Goal: Consume media (video, audio): Consume media (video, audio)

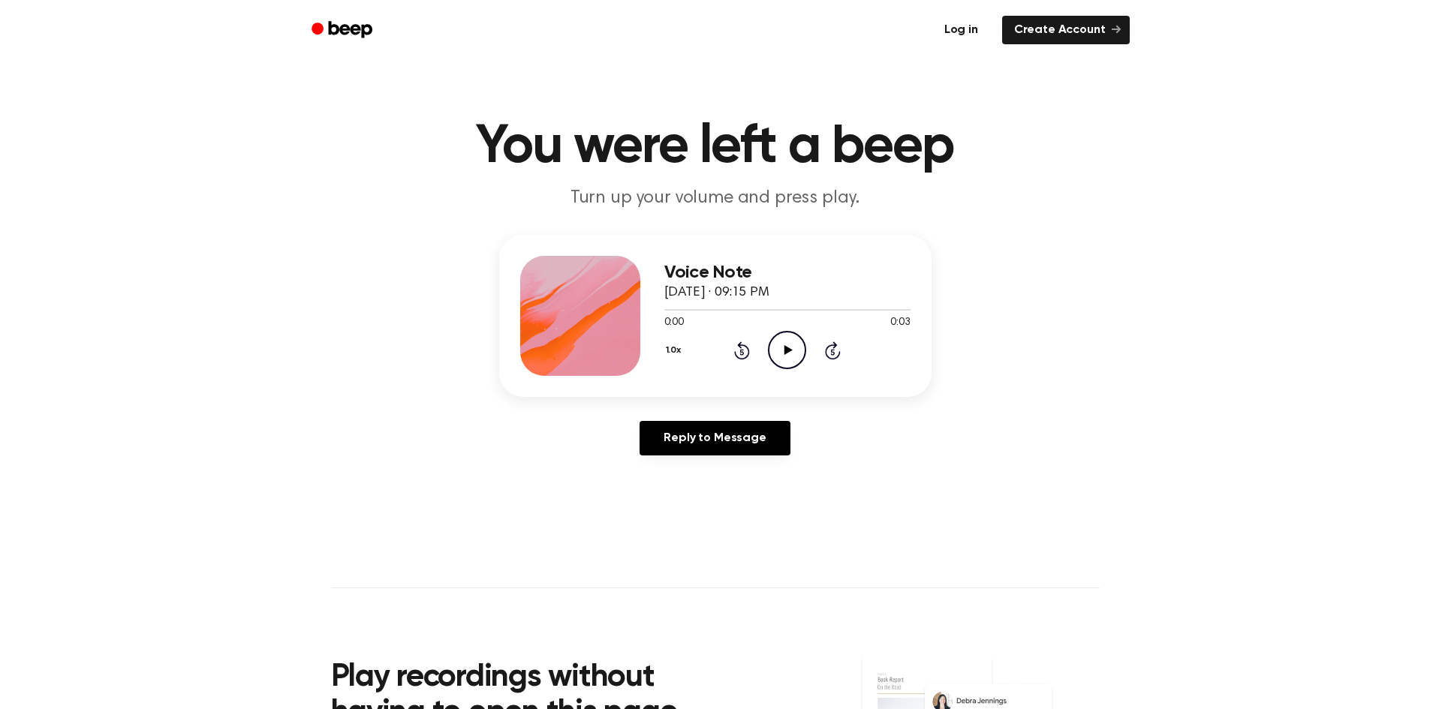
click at [959, 31] on link "Log in" at bounding box center [961, 30] width 64 height 35
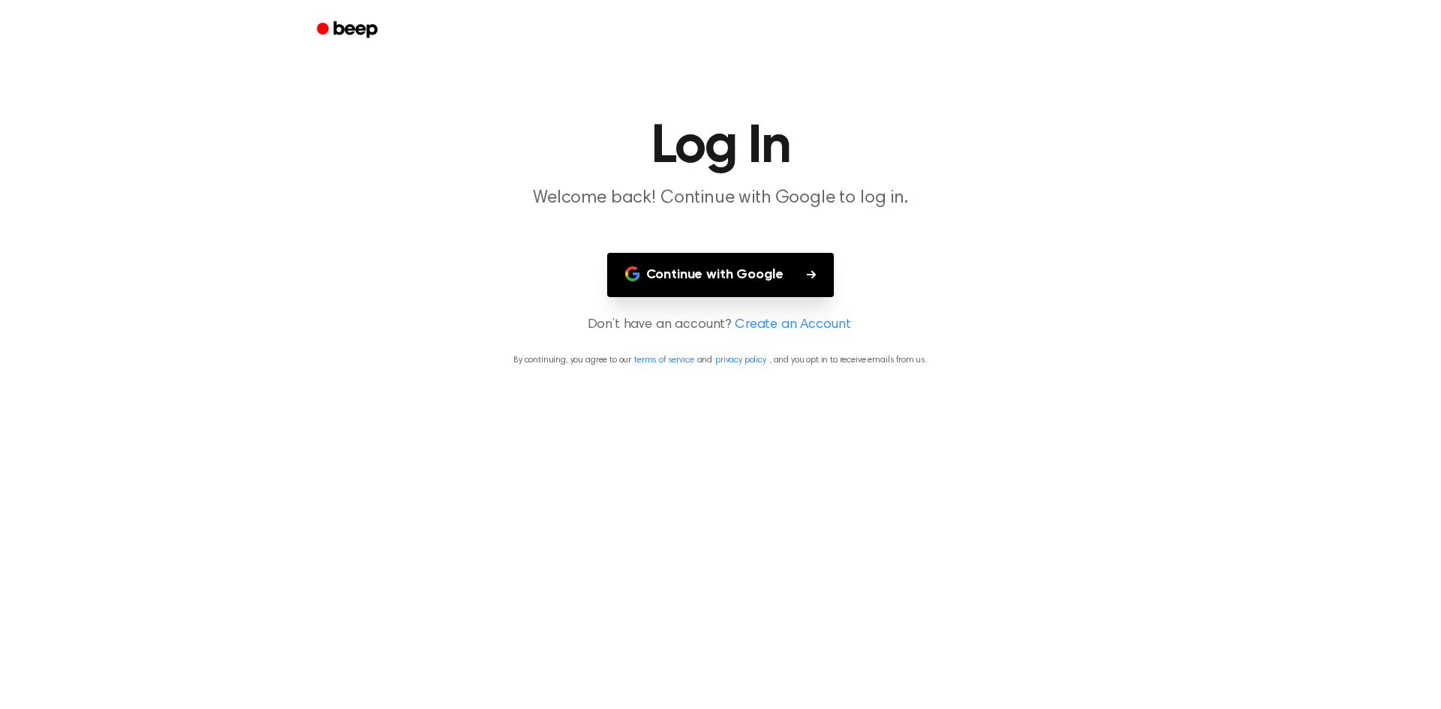
click at [710, 276] on button "Continue with Google" at bounding box center [720, 275] width 227 height 44
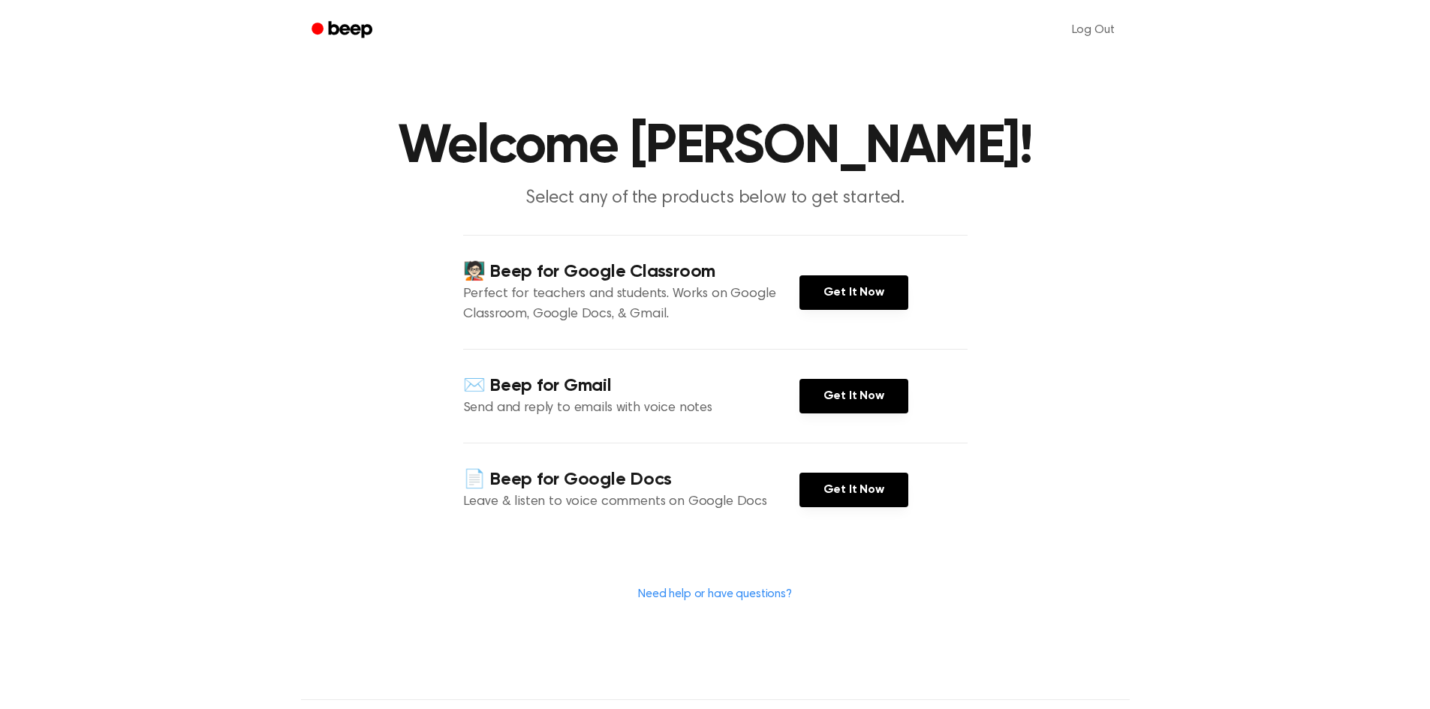
click at [336, 29] on icon "Beep" at bounding box center [350, 29] width 44 height 17
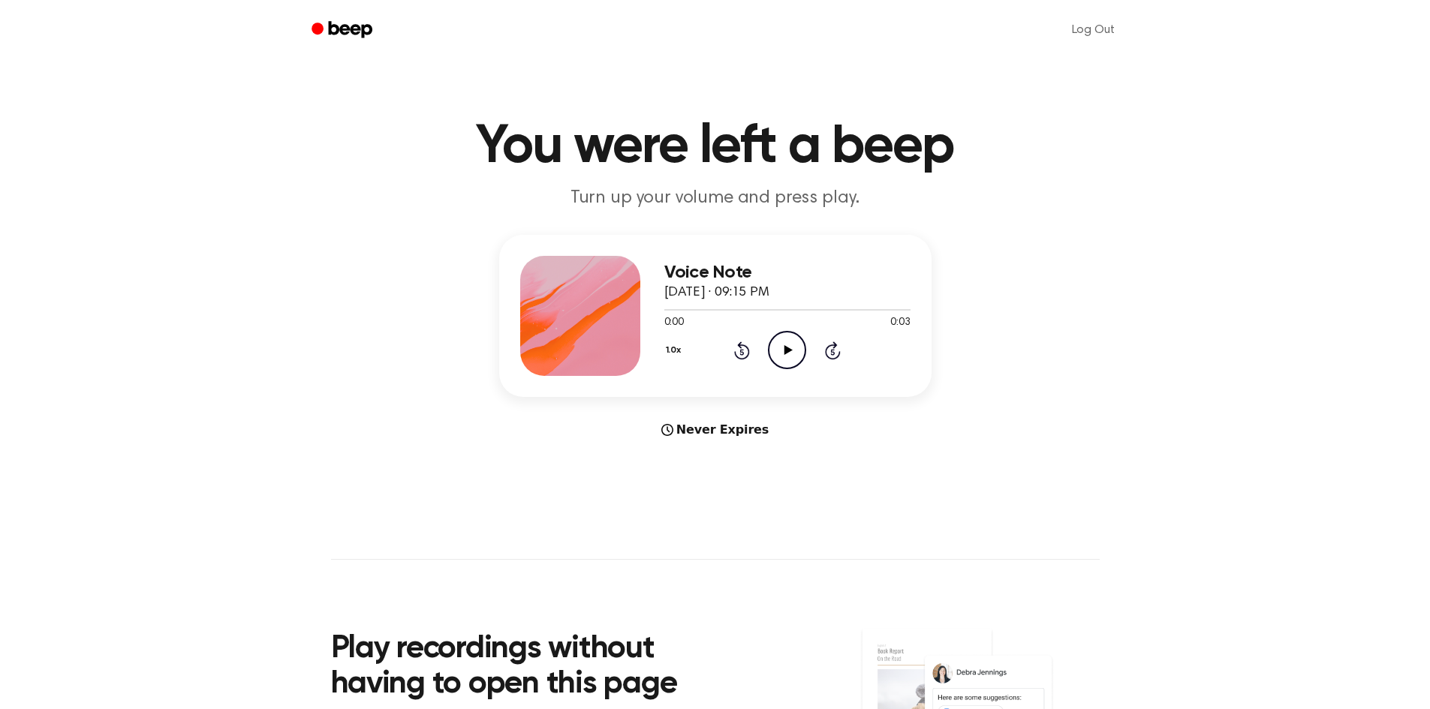
click at [782, 353] on icon "Play Audio" at bounding box center [787, 350] width 38 height 38
click at [782, 353] on icon "Pause Audio" at bounding box center [787, 350] width 38 height 38
click at [692, 286] on span "[DATE] · 09:15 PM" at bounding box center [716, 293] width 105 height 14
click at [522, 272] on div at bounding box center [580, 316] width 120 height 120
click at [708, 193] on p "Turn up your volume and press play." at bounding box center [715, 198] width 576 height 25
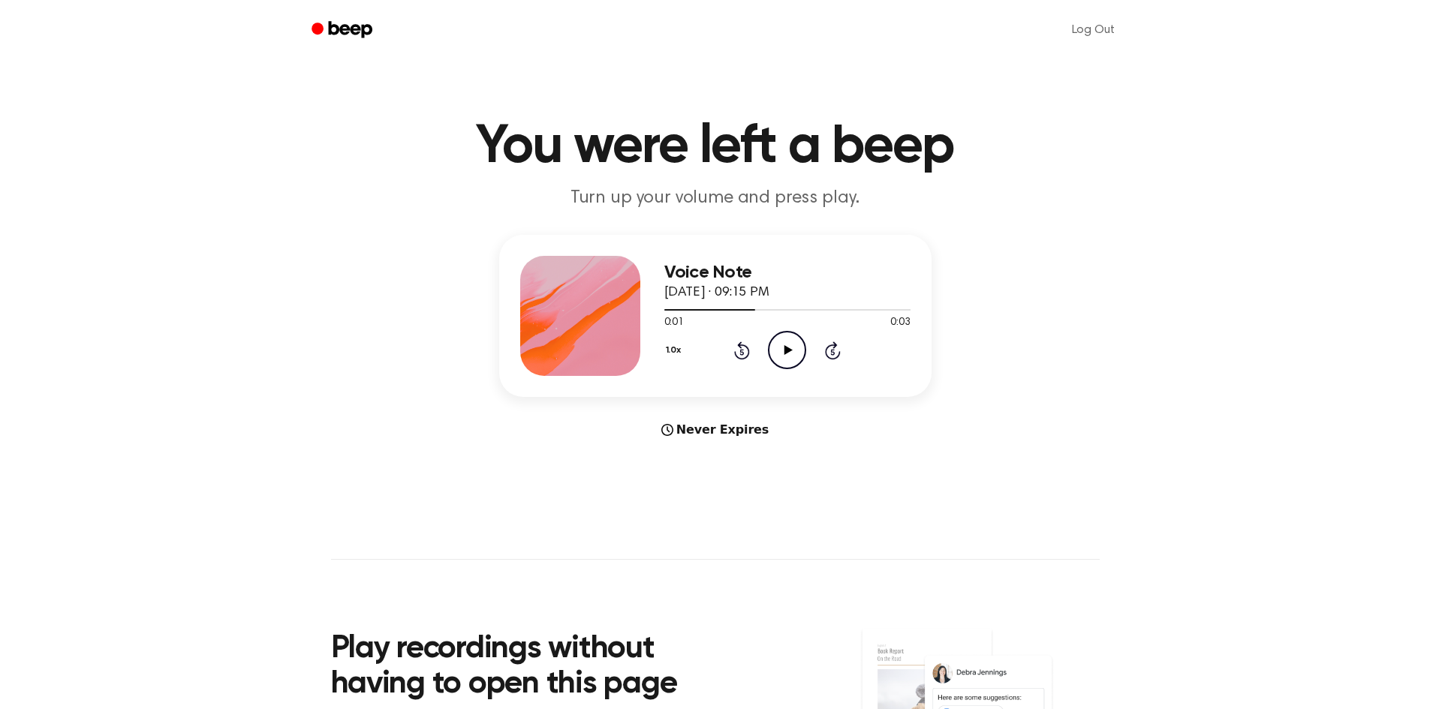
click at [931, 278] on div "Voice Note September 11, 2025 · 09:15 PM 0:01 0:03 Your browser does not suppor…" at bounding box center [715, 337] width 1394 height 204
click at [921, 384] on div "Voice Note September 11, 2025 · 09:15 PM 0:01 0:03 Your browser does not suppor…" at bounding box center [715, 316] width 432 height 162
drag, startPoint x: 911, startPoint y: 381, endPoint x: 714, endPoint y: 434, distance: 204.3
click at [714, 434] on div "Never Expires" at bounding box center [715, 430] width 432 height 18
click at [665, 429] on div "Never Expires" at bounding box center [715, 430] width 432 height 18
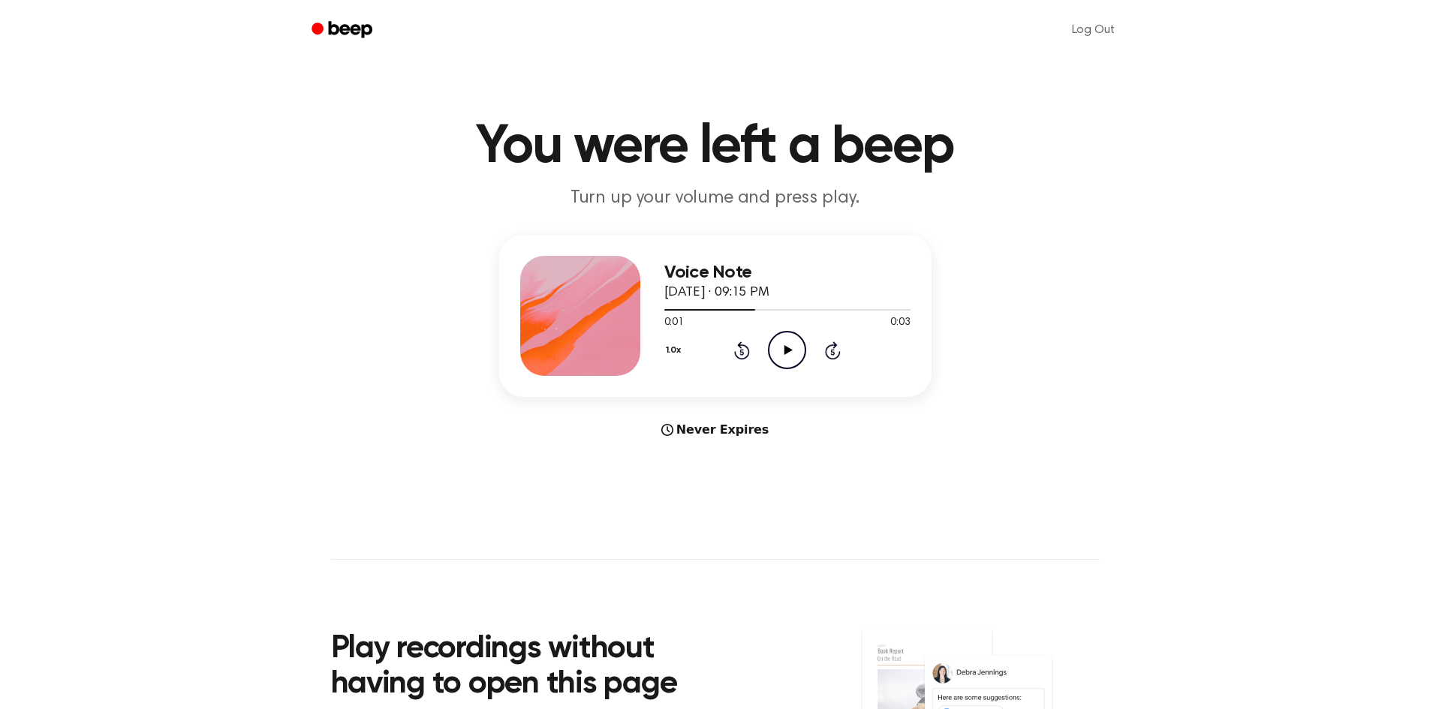
drag, startPoint x: 568, startPoint y: 309, endPoint x: 910, endPoint y: 217, distance: 353.8
click at [910, 217] on main "You were left a beep Turn up your volume and press play. Voice Note September 1…" at bounding box center [715, 448] width 1430 height 897
drag, startPoint x: 896, startPoint y: 255, endPoint x: 594, endPoint y: 489, distance: 382.1
click at [594, 489] on main "You were left a beep Turn up your volume and press play. Voice Note September 1…" at bounding box center [715, 448] width 1430 height 897
